Goal: Task Accomplishment & Management: Complete application form

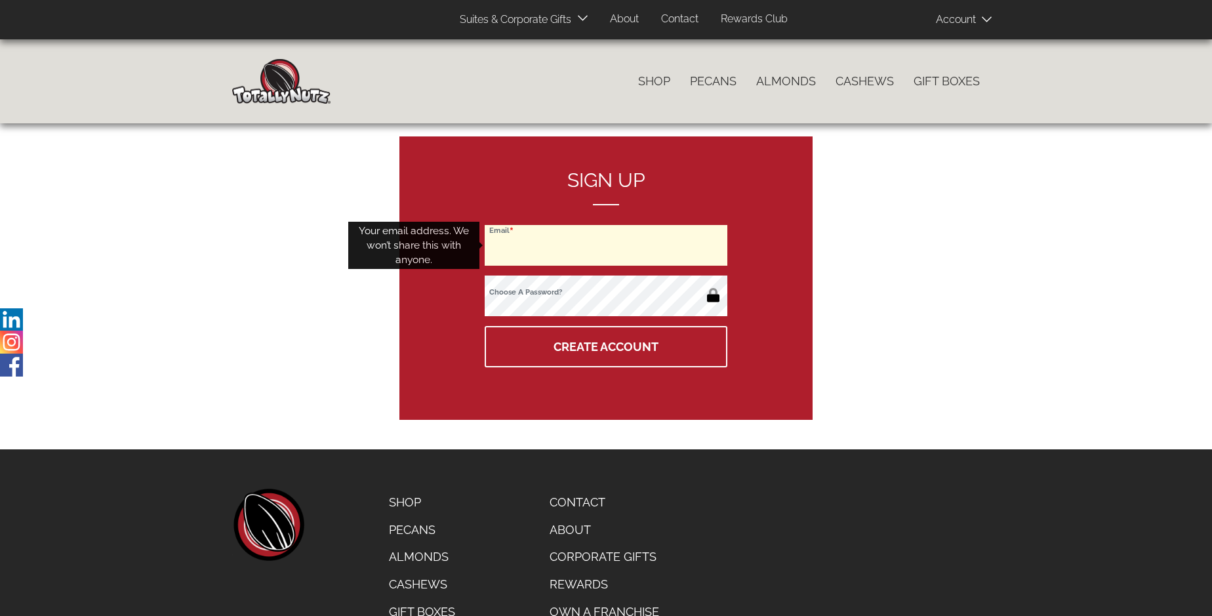
click at [606, 245] on input "Email" at bounding box center [606, 245] width 243 height 41
type input "[EMAIL_ADDRESS][DOMAIN_NAME]"
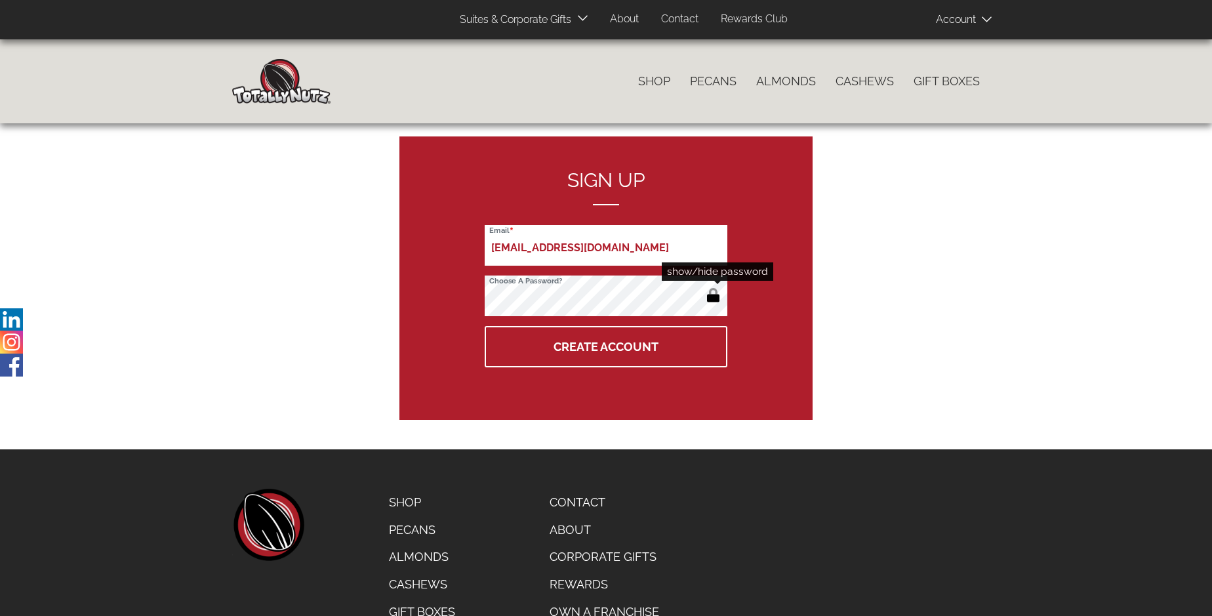
click at [713, 296] on button "button" at bounding box center [713, 296] width 22 height 21
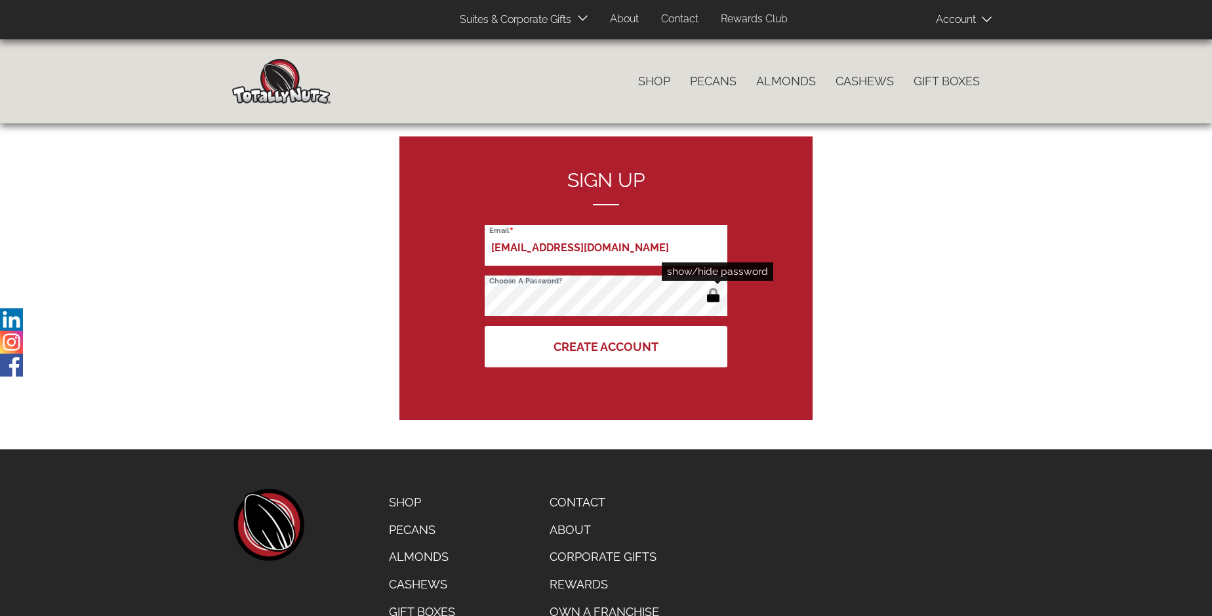
click at [606, 346] on button "Create Account" at bounding box center [606, 346] width 243 height 41
